Goal: Browse casually: Explore the website without a specific task or goal

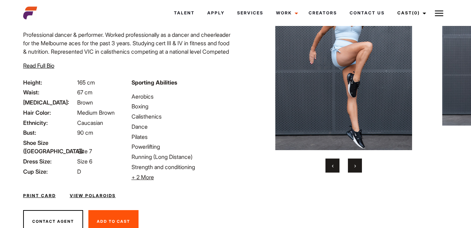
scroll to position [93, 0]
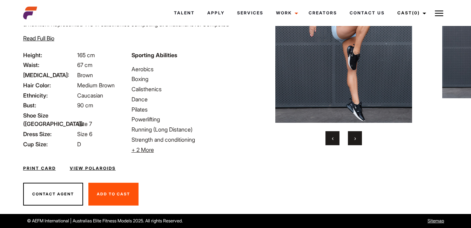
click at [353, 140] on button "›" at bounding box center [355, 138] width 14 height 14
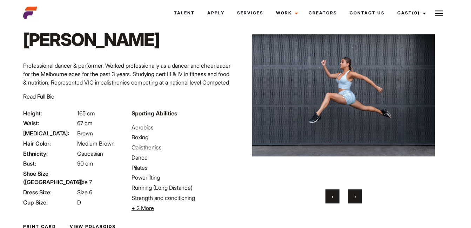
scroll to position [37, 0]
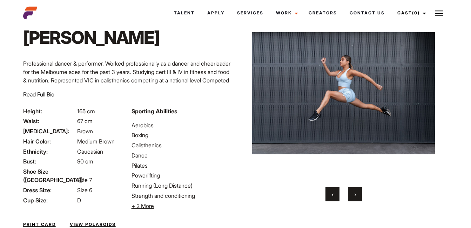
click at [357, 192] on button "›" at bounding box center [355, 194] width 14 height 14
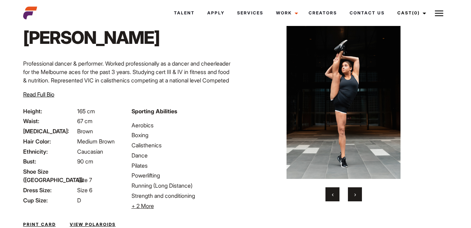
click at [357, 192] on button "›" at bounding box center [355, 194] width 14 height 14
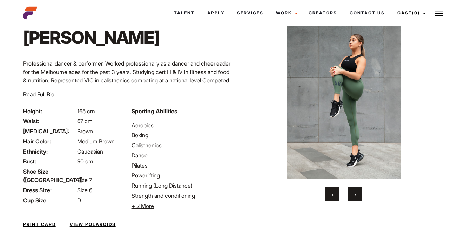
click at [357, 192] on button "›" at bounding box center [355, 194] width 14 height 14
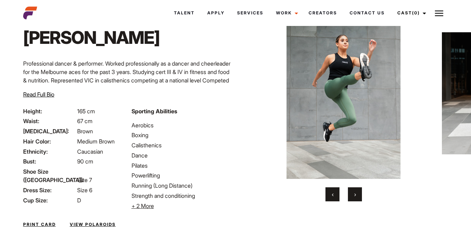
click at [357, 192] on button "›" at bounding box center [355, 194] width 14 height 14
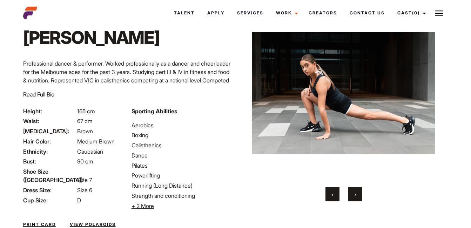
click at [357, 192] on button "›" at bounding box center [355, 194] width 14 height 14
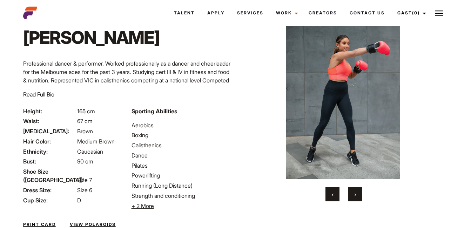
click at [357, 192] on button "›" at bounding box center [355, 194] width 14 height 14
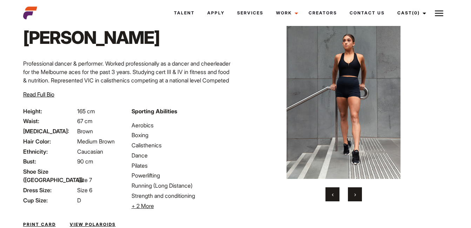
click at [357, 192] on button "›" at bounding box center [355, 194] width 14 height 14
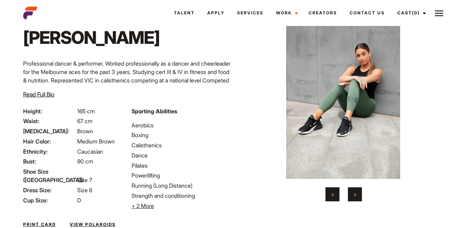
click at [357, 192] on button "›" at bounding box center [355, 194] width 14 height 14
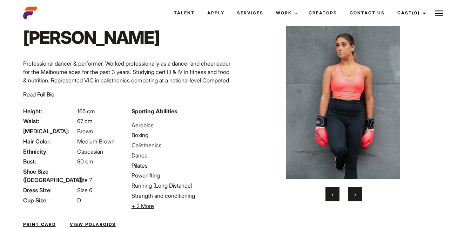
click at [357, 192] on button "›" at bounding box center [355, 194] width 14 height 14
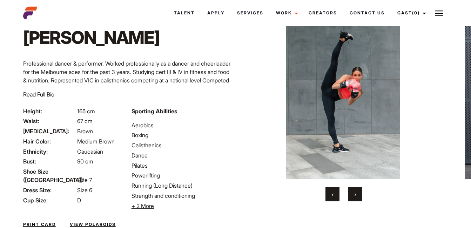
click at [357, 192] on button "›" at bounding box center [355, 194] width 14 height 14
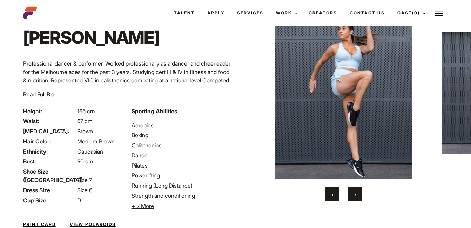
click at [357, 192] on button "›" at bounding box center [355, 194] width 14 height 14
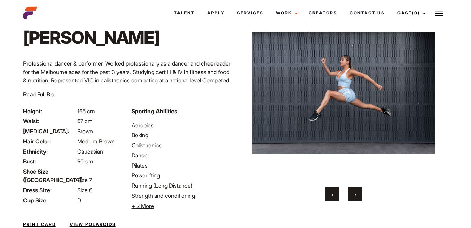
click at [357, 192] on button "›" at bounding box center [355, 194] width 14 height 14
